Goal: Transaction & Acquisition: Subscribe to service/newsletter

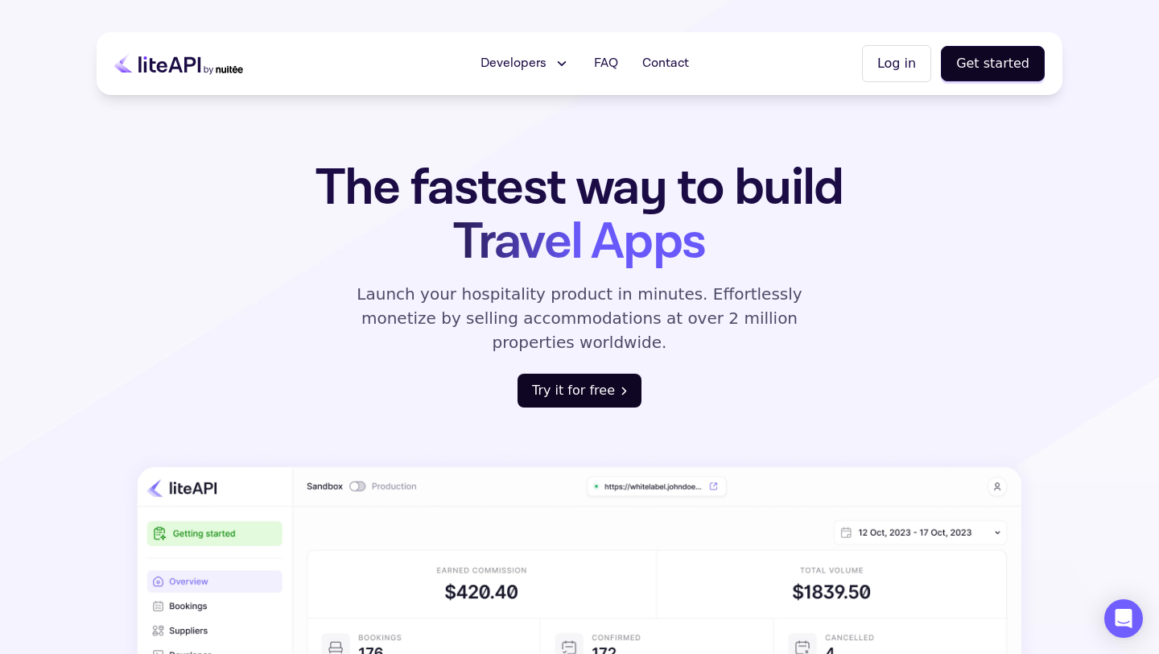
click at [572, 374] on button "Try it for free" at bounding box center [580, 391] width 124 height 34
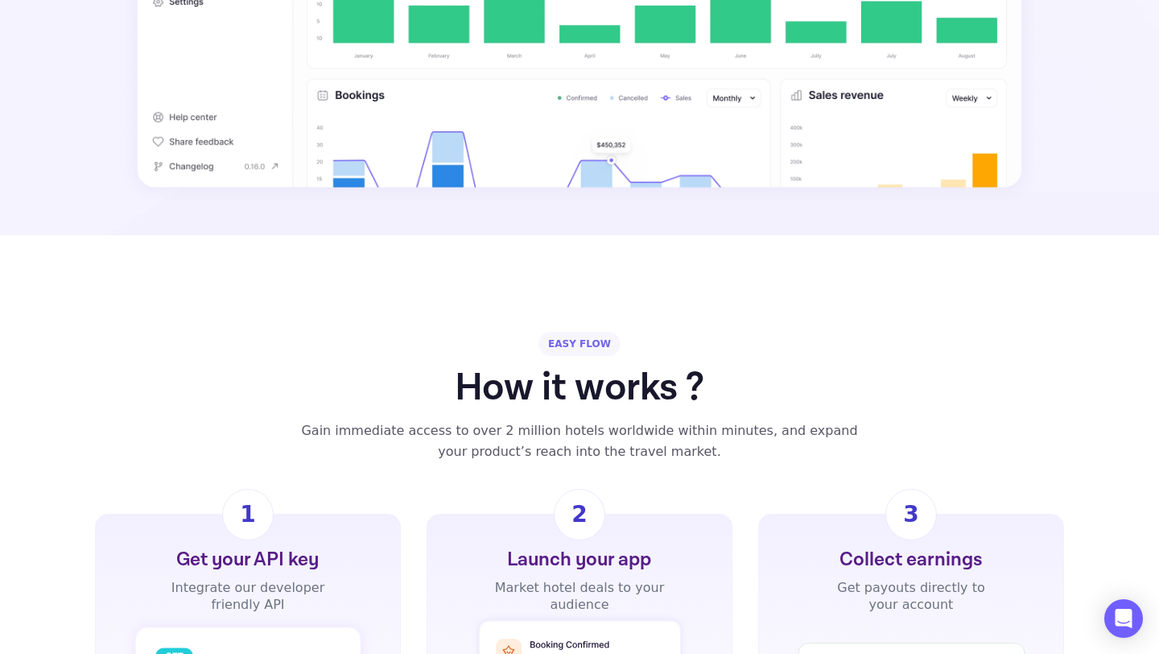
scroll to position [866, 0]
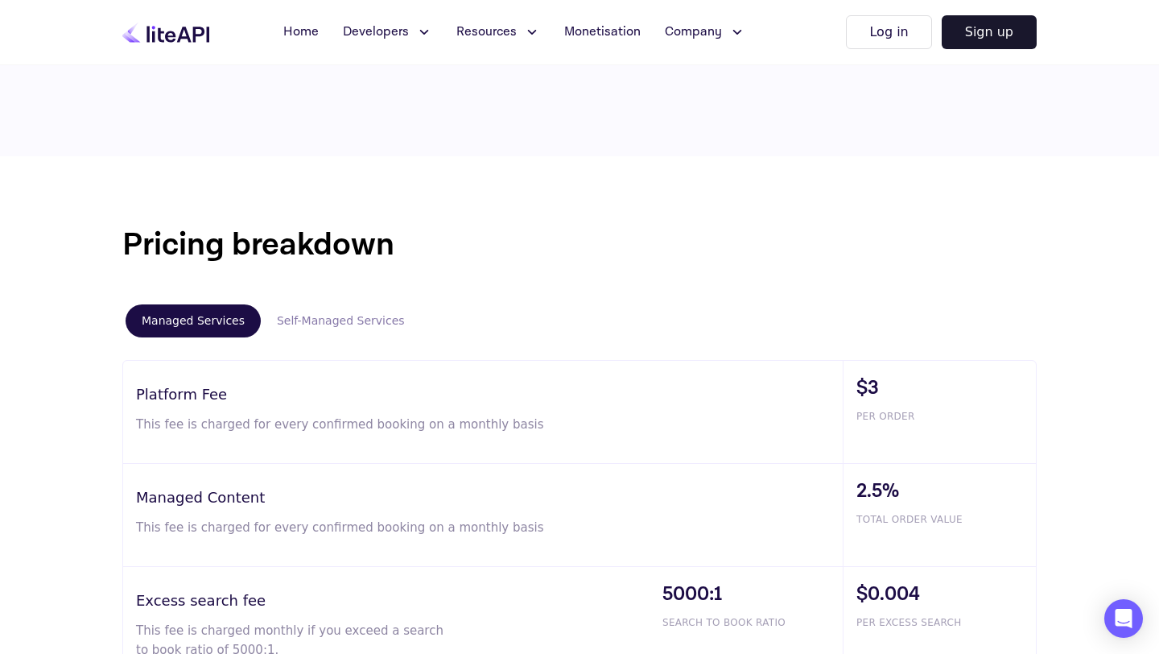
scroll to position [770, 0]
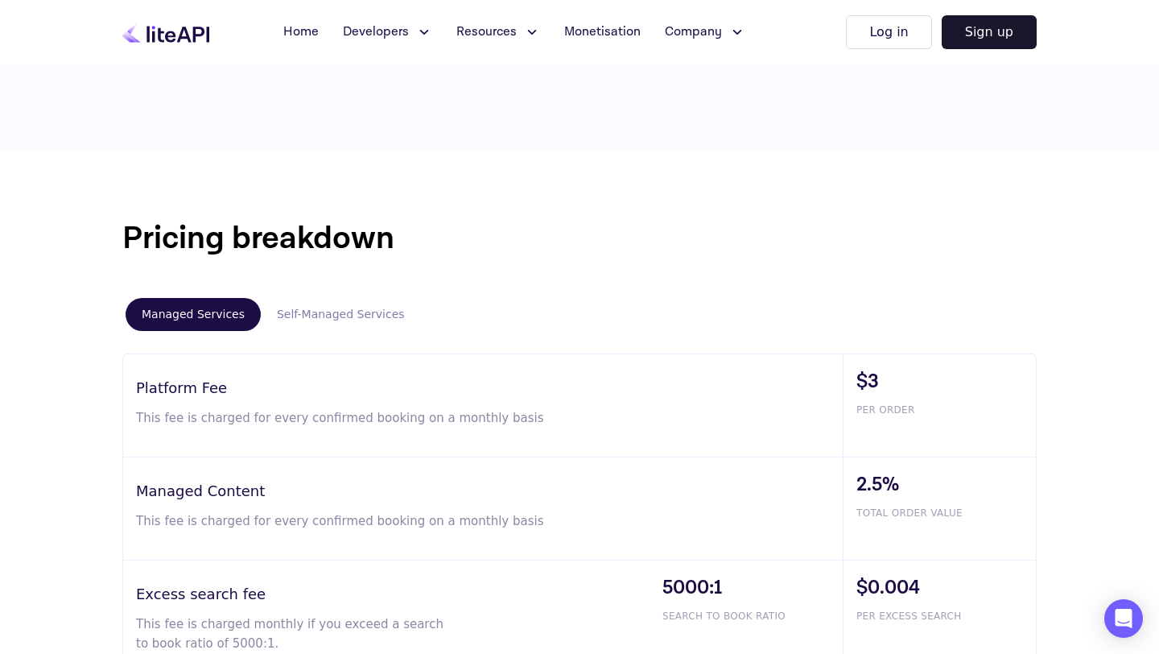
click at [337, 320] on button "Self-Managed Services" at bounding box center [341, 314] width 160 height 33
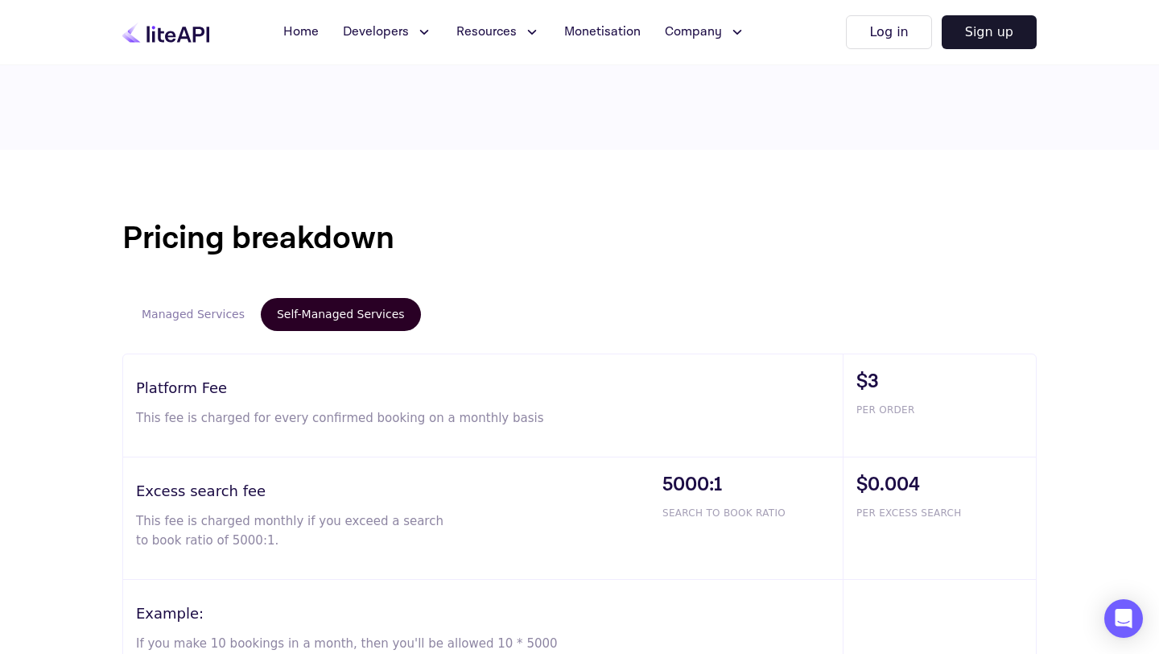
click at [186, 324] on button "Managed Services" at bounding box center [193, 314] width 135 height 33
